Goal: Information Seeking & Learning: Learn about a topic

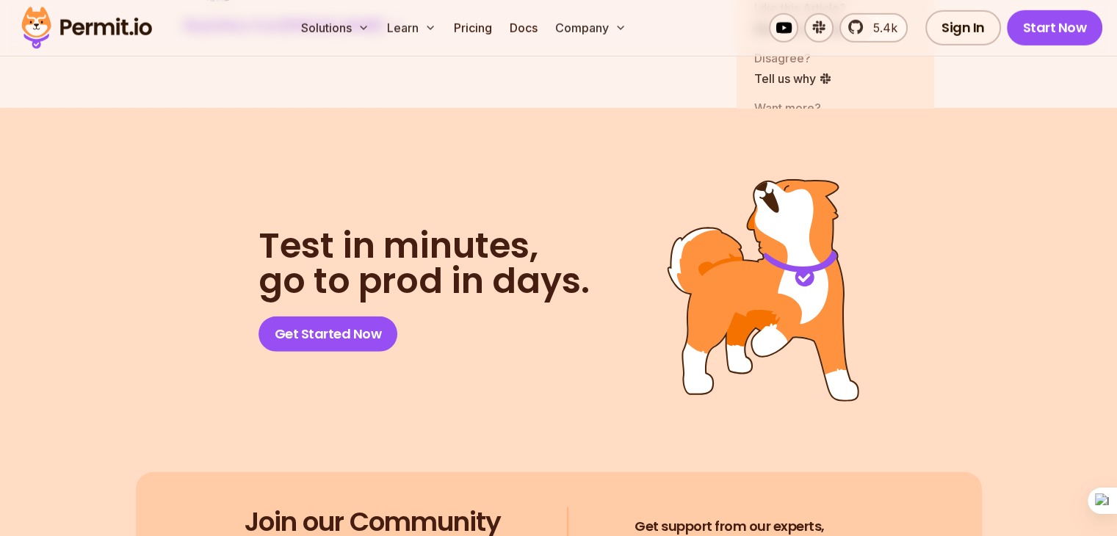
scroll to position [9841, 0]
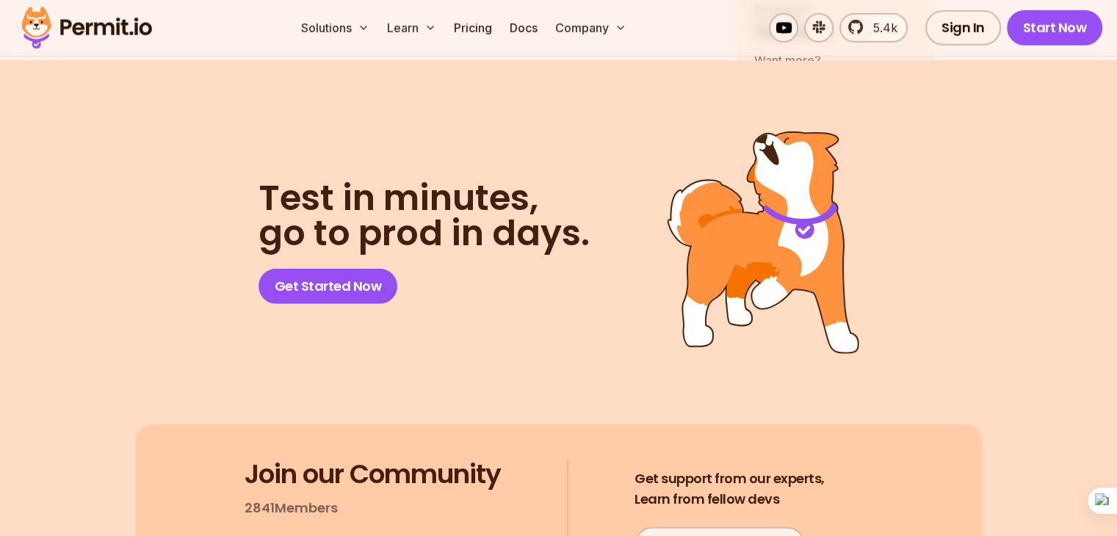
drag, startPoint x: 179, startPoint y: 81, endPoint x: 433, endPoint y: 357, distance: 374.8
copy div "Use Case Example Imagine you're a finance manager in a mid-sized corporation. Y…"
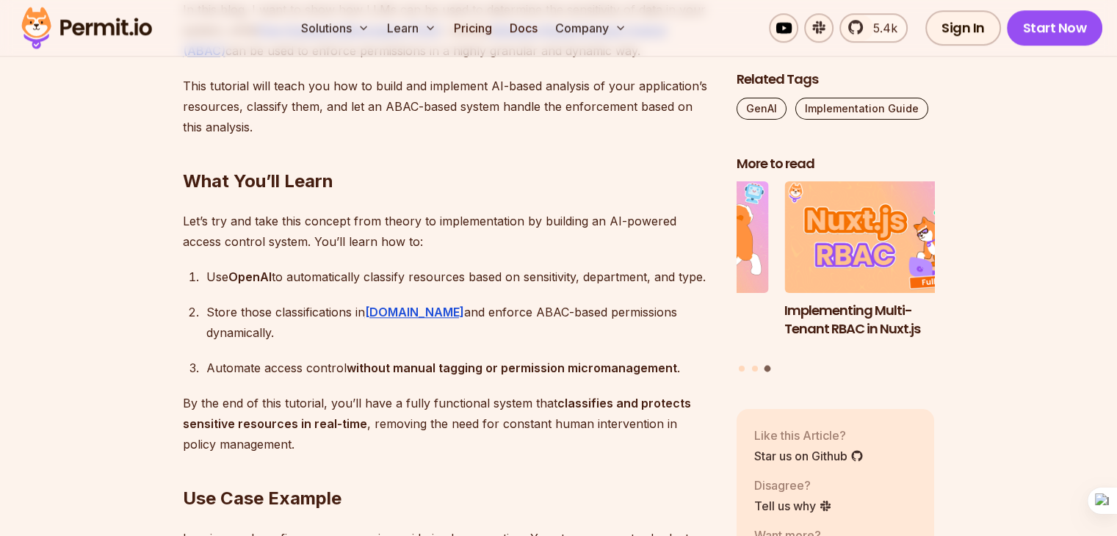
scroll to position [1255, 0]
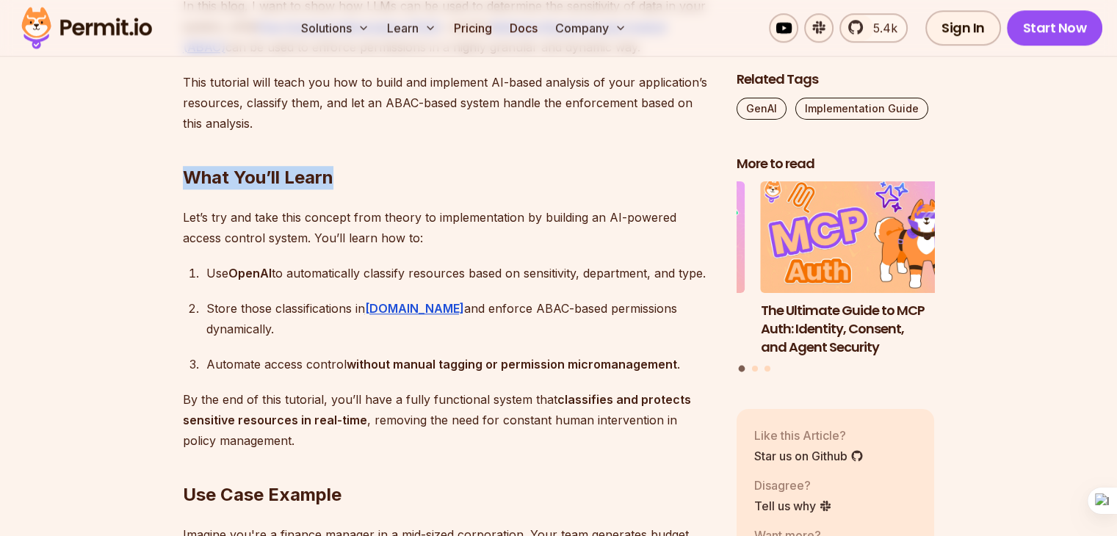
drag, startPoint x: 342, startPoint y: 168, endPoint x: 93, endPoint y: 167, distance: 249.7
copy h2 "What You’ll Learn"
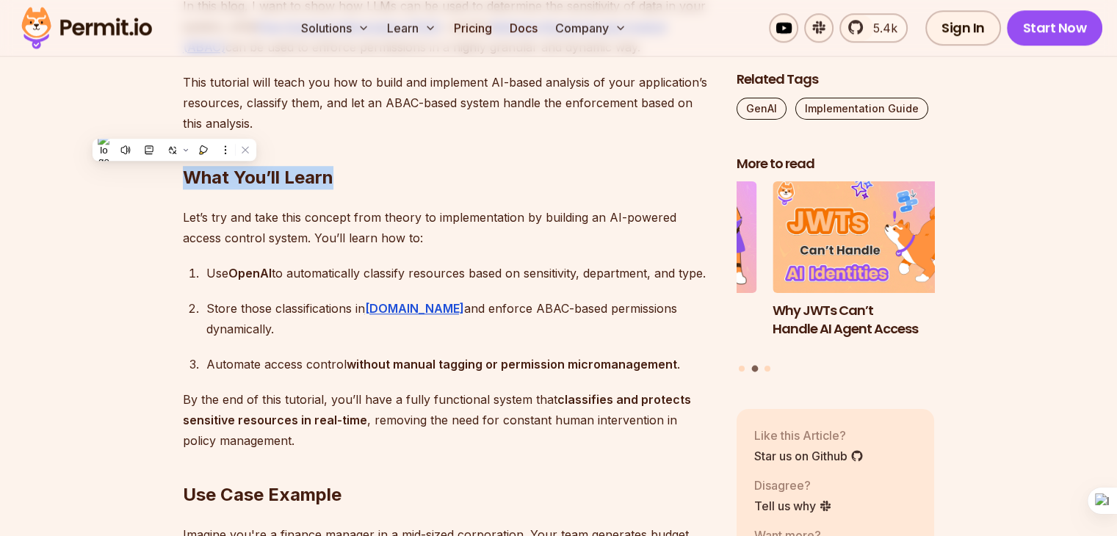
click at [409, 171] on h2 "What You’ll Learn" at bounding box center [448, 148] width 530 height 82
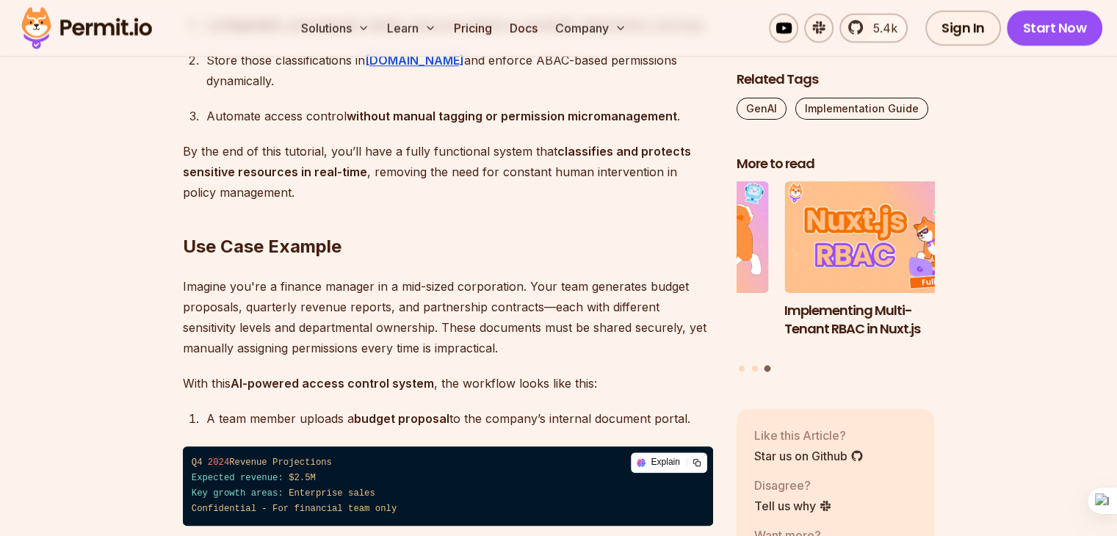
scroll to position [1504, 0]
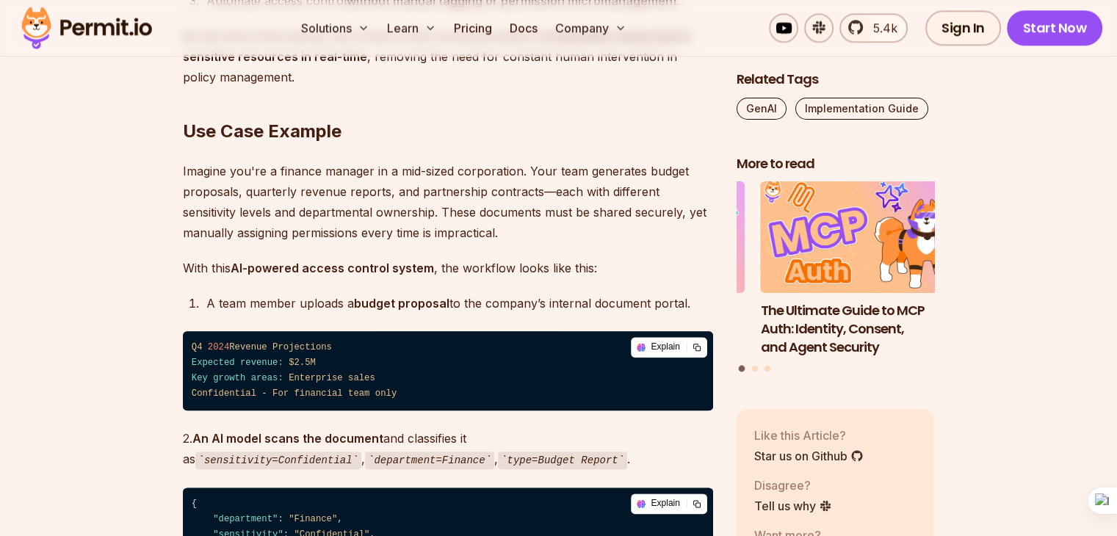
scroll to position [1619, 0]
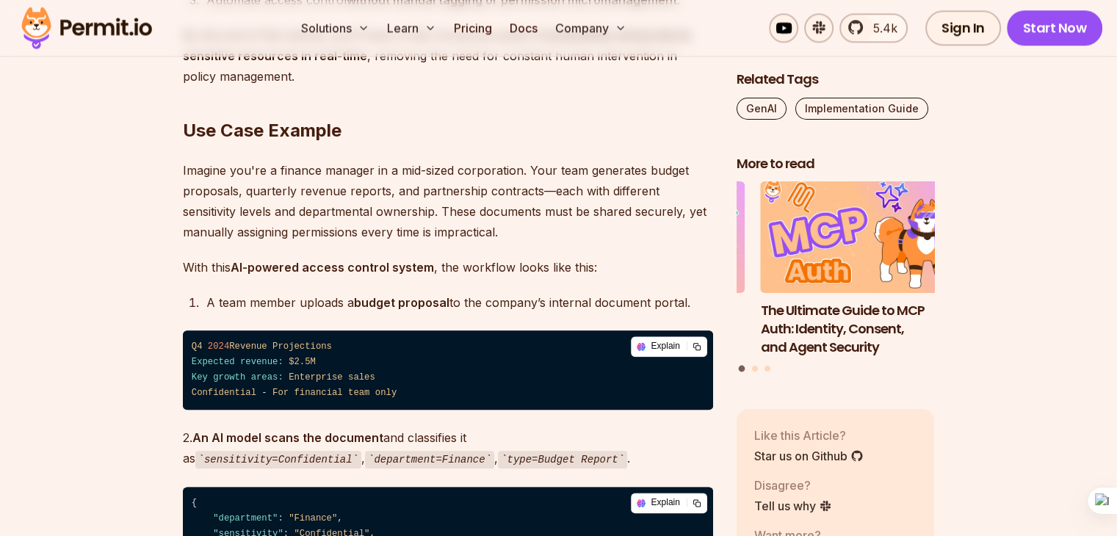
click at [231, 257] on p "With this AI-powered access control system , the workflow looks like this:" at bounding box center [448, 267] width 530 height 21
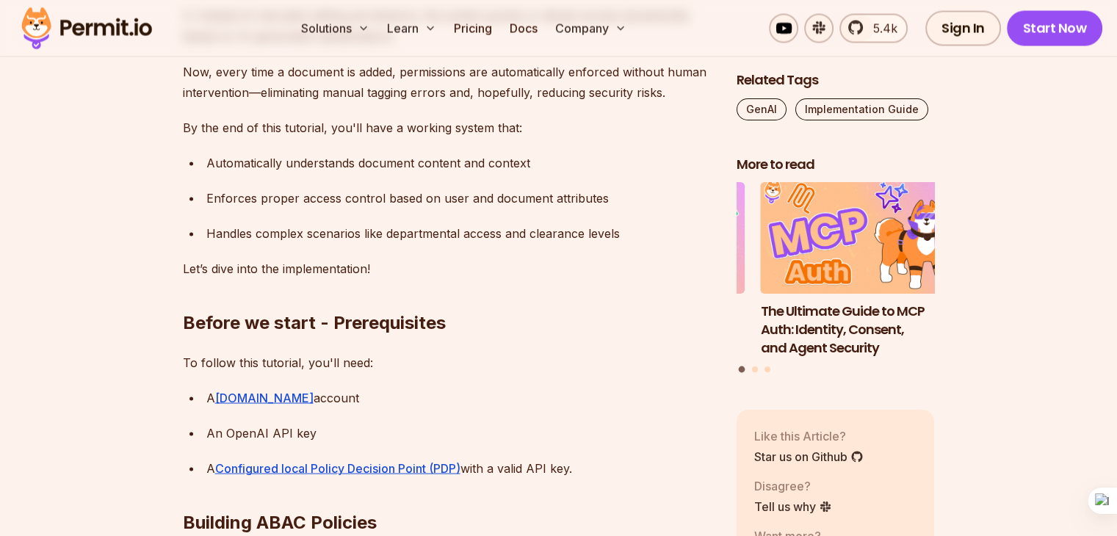
scroll to position [2733, 0]
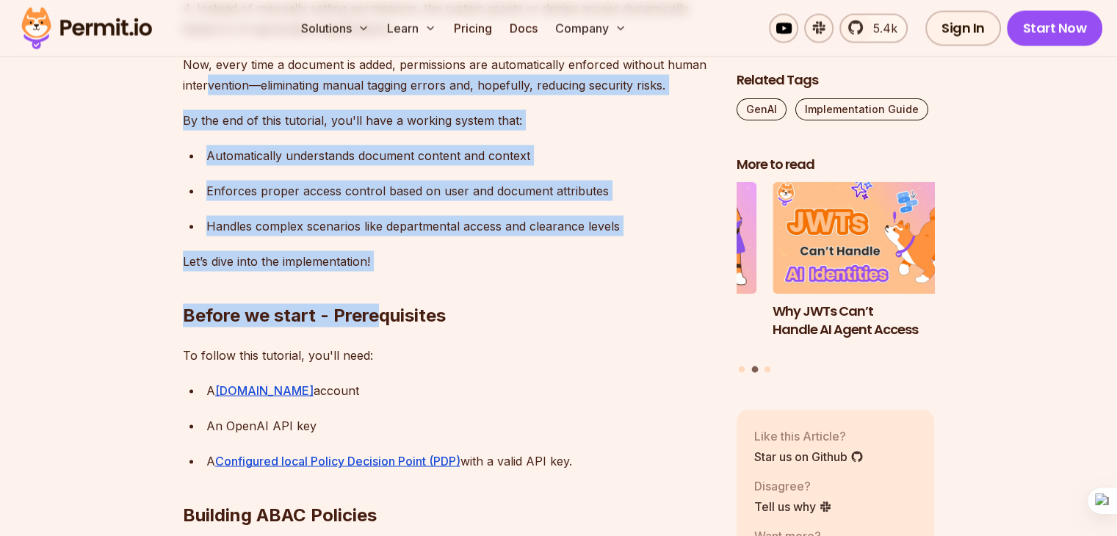
drag, startPoint x: 376, startPoint y: 239, endPoint x: 210, endPoint y: 65, distance: 240.0
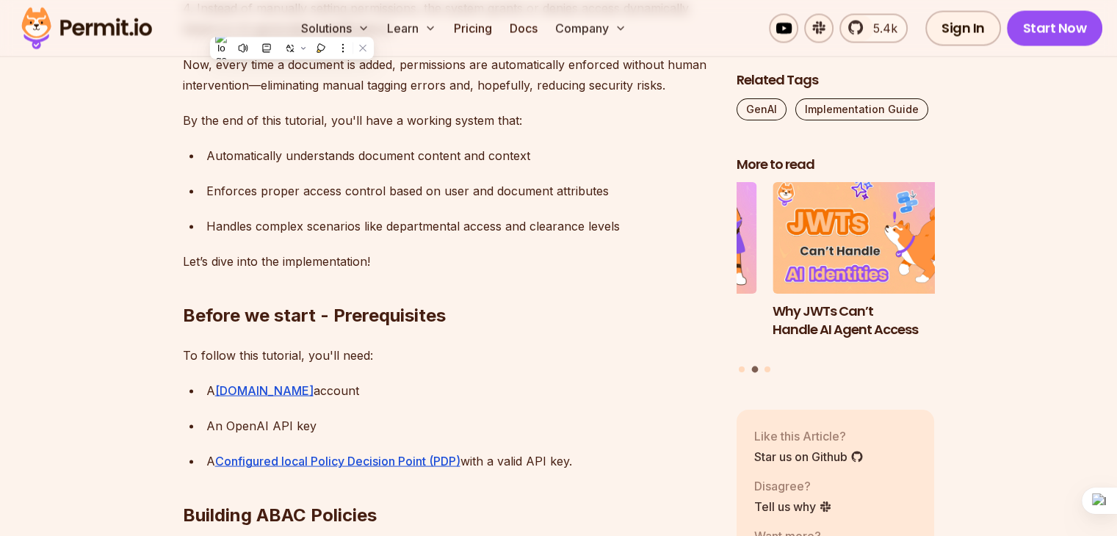
click at [406, 245] on h2 "Before we start - Prerequisites" at bounding box center [448, 286] width 530 height 82
click at [376, 245] on h2 "Before we start - Prerequisites" at bounding box center [448, 286] width 530 height 82
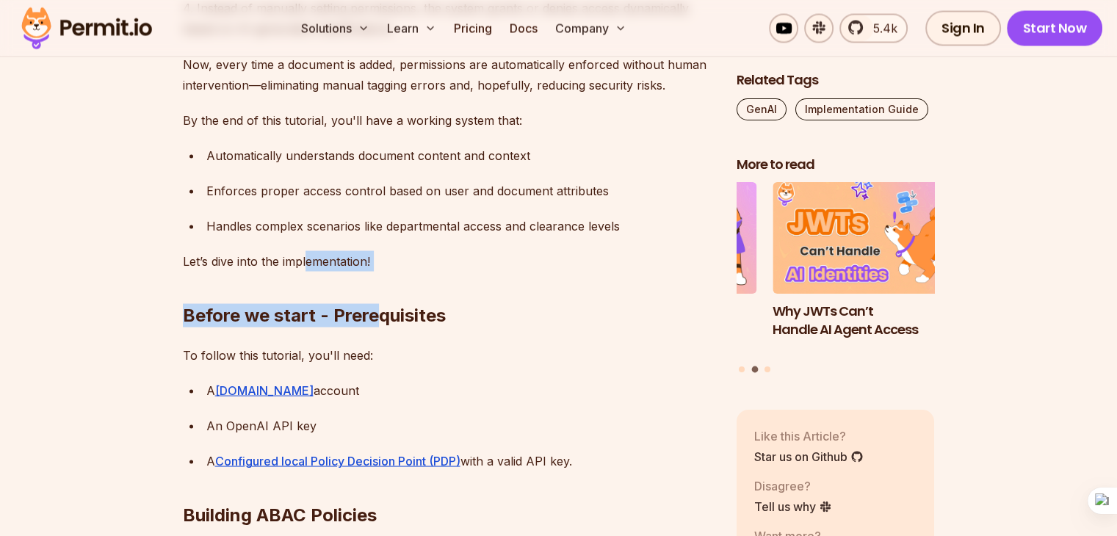
drag, startPoint x: 373, startPoint y: 245, endPoint x: 309, endPoint y: 245, distance: 64.6
click at [309, 250] on p "Let’s dive into the implementation!" at bounding box center [448, 260] width 530 height 21
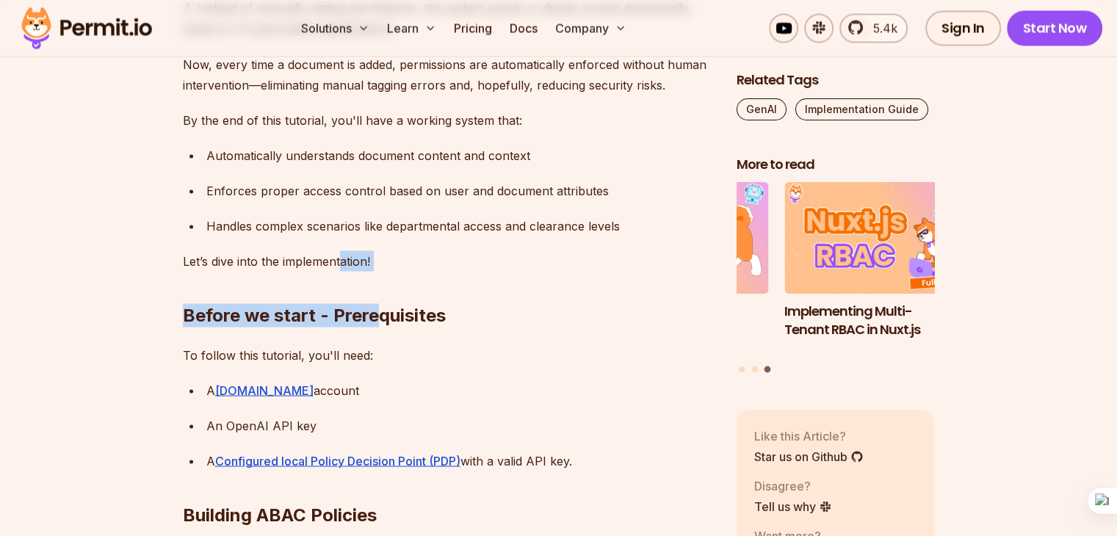
drag, startPoint x: 372, startPoint y: 238, endPoint x: 342, endPoint y: 237, distance: 30.9
click at [342, 250] on p "Let’s dive into the implementation!" at bounding box center [448, 260] width 530 height 21
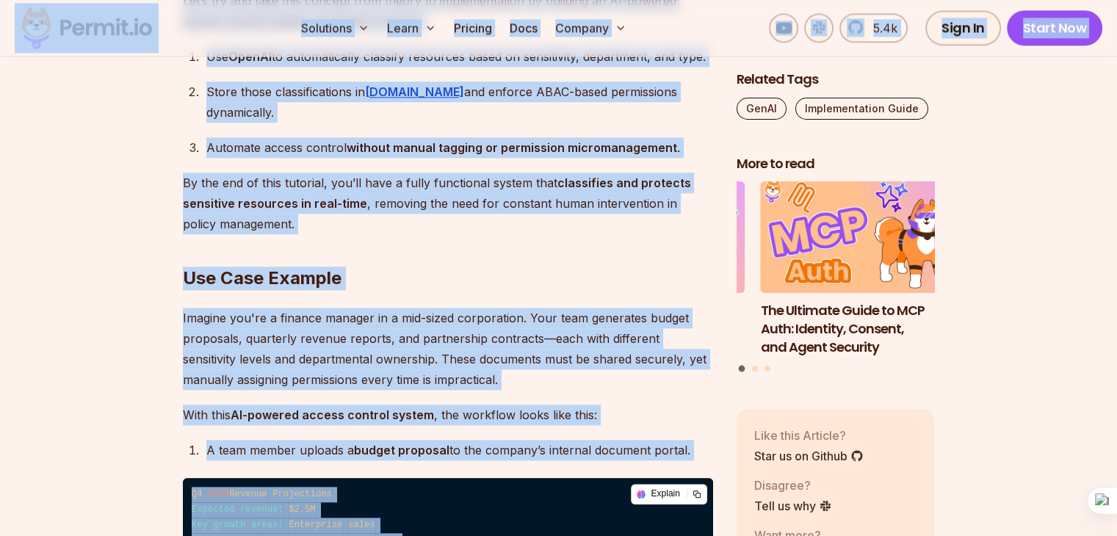
scroll to position [1467, 0]
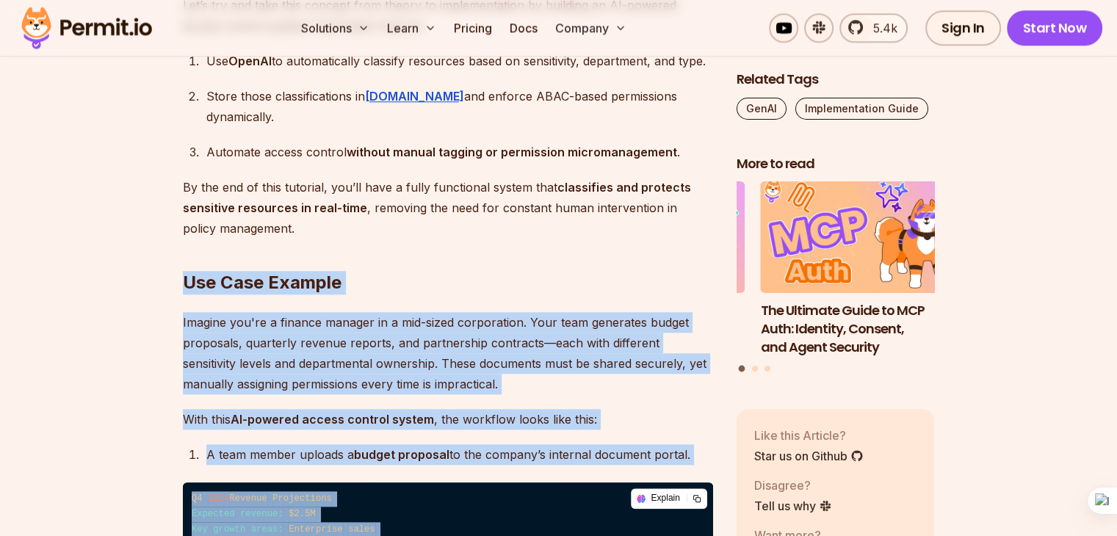
drag, startPoint x: 342, startPoint y: 237, endPoint x: 184, endPoint y: 262, distance: 160.0
click at [505, 242] on h2 "Use Case Example" at bounding box center [448, 253] width 530 height 82
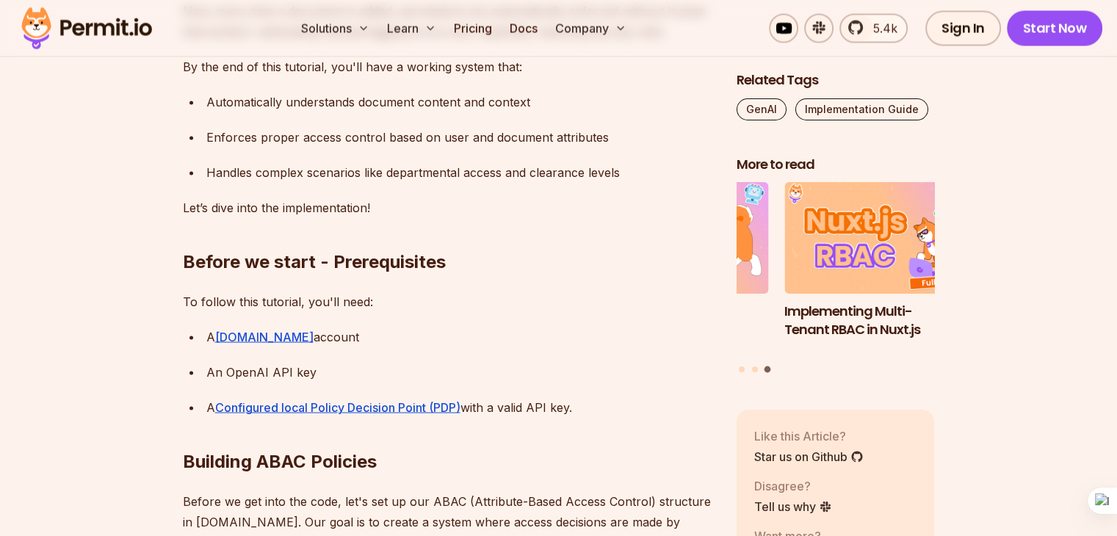
scroll to position [2788, 0]
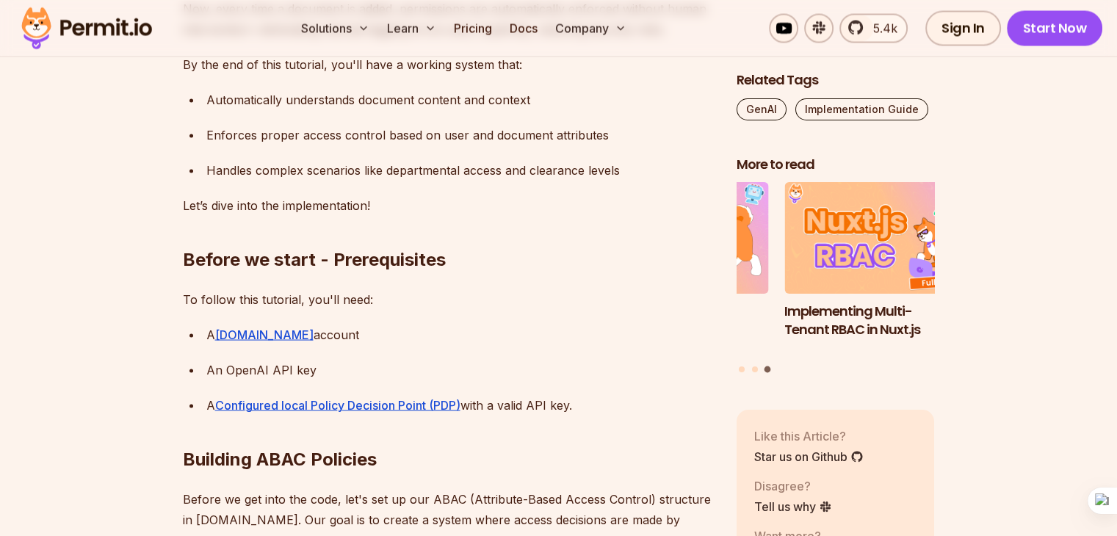
click at [488, 199] on h2 "Before we start - Prerequisites" at bounding box center [448, 230] width 530 height 82
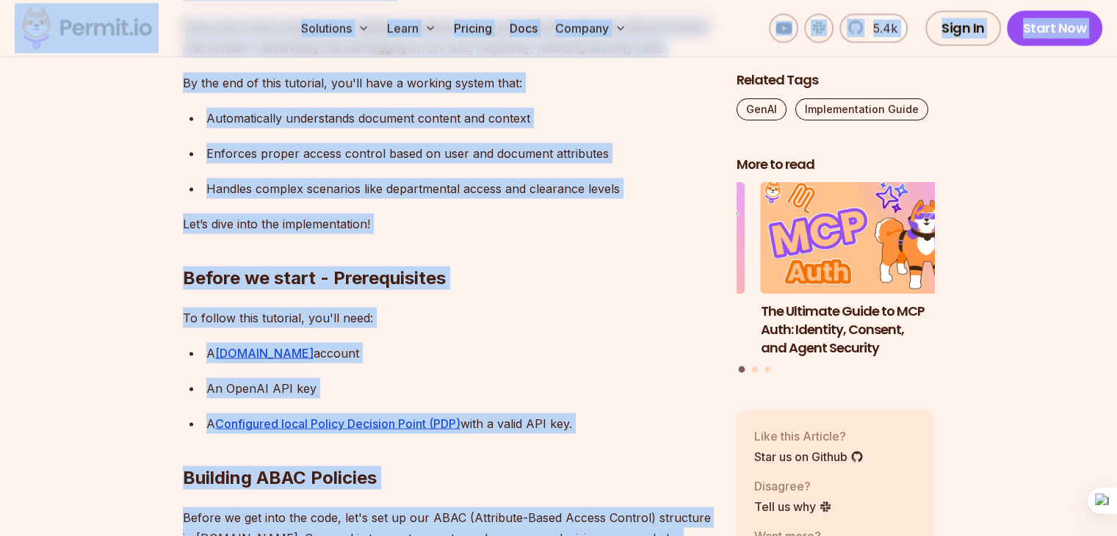
scroll to position [2718, 0]
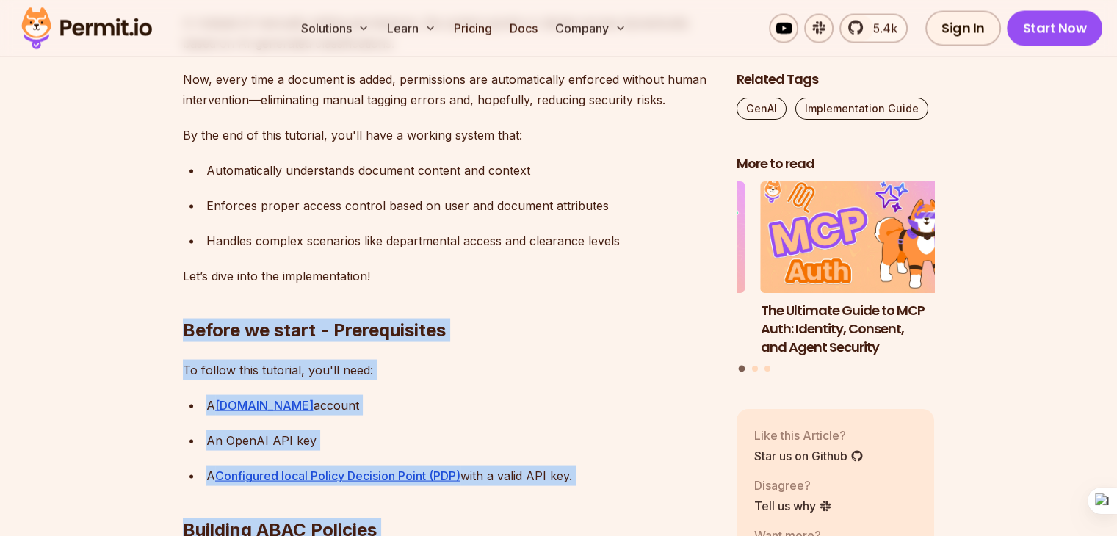
drag, startPoint x: 470, startPoint y: 351, endPoint x: 179, endPoint y: 277, distance: 300.2
copy div "Before we start - Prerequisites To follow this tutorial, you'll need: A Permit.…"
click at [480, 280] on h2 "Before we start - Prerequisites" at bounding box center [448, 300] width 530 height 82
